Goal: Navigation & Orientation: Go to known website

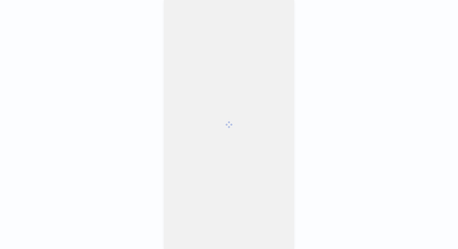
scroll to position [903, 0]
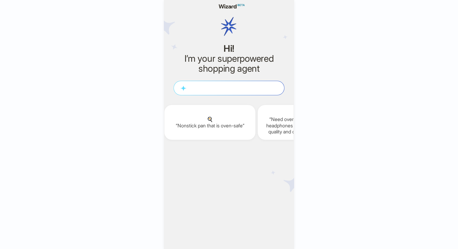
scroll to position [0, 744]
click at [172, 5] on icon "button" at bounding box center [170, 6] width 5 height 4
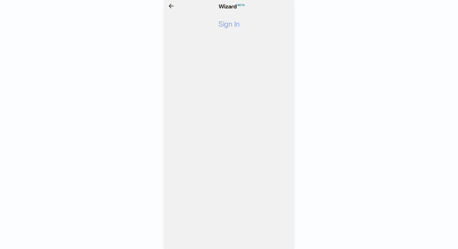
scroll to position [0, 832]
click at [234, 27] on span "Sign In" at bounding box center [228, 24] width 21 height 9
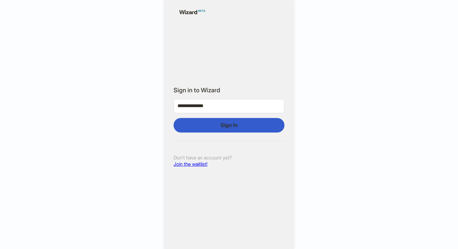
click at [223, 132] on button "Sign In" at bounding box center [228, 125] width 111 height 15
